Goal: Navigation & Orientation: Go to known website

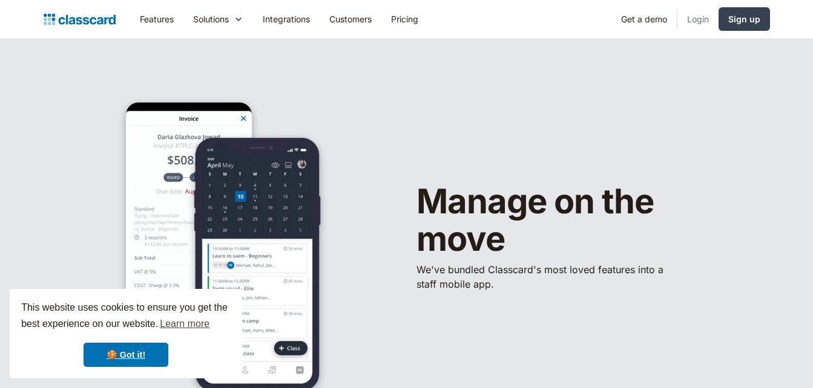
drag, startPoint x: 0, startPoint y: 0, endPoint x: 701, endPoint y: 19, distance: 701.0
click at [701, 19] on link "Login" at bounding box center [697, 18] width 41 height 27
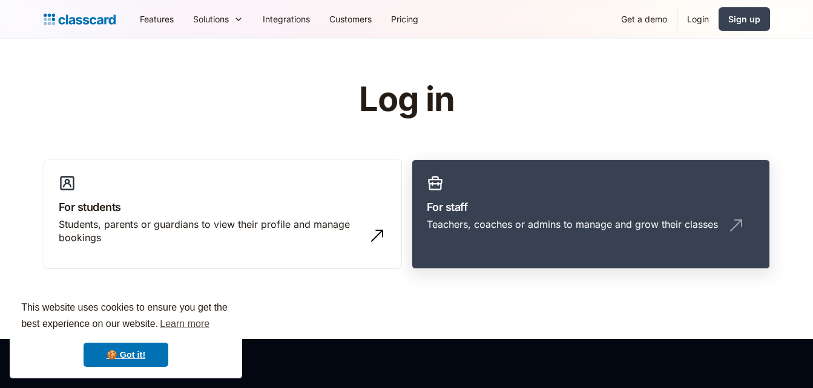
click at [557, 192] on link "For staff Teachers, coaches or admins to manage and grow their classes" at bounding box center [590, 215] width 358 height 110
